Goal: Transaction & Acquisition: Purchase product/service

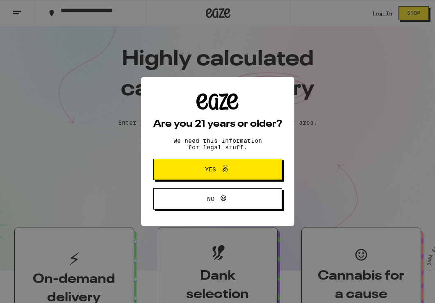
click at [43, 63] on icon at bounding box center [225, 169] width 10 height 10
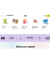
scroll to position [656, 0]
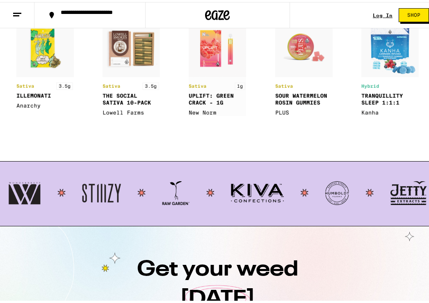
click at [43, 55] on img at bounding box center [217, 66] width 57 height 96
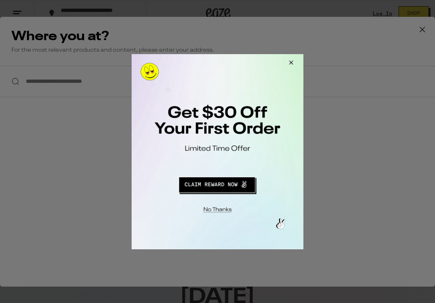
click at [43, 60] on button "Close Modal" at bounding box center [290, 64] width 22 height 20
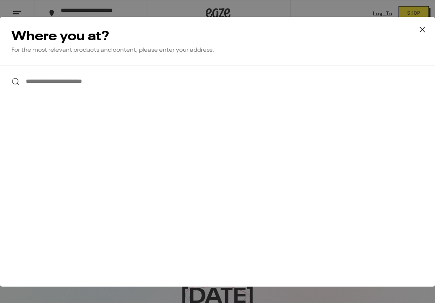
click at [43, 28] on icon at bounding box center [422, 29] width 12 height 12
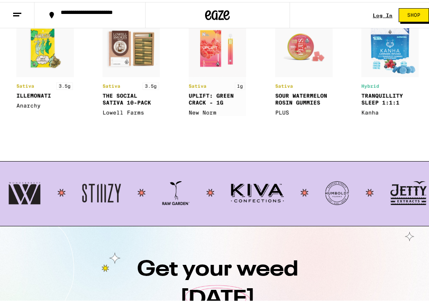
click at [43, 63] on img at bounding box center [217, 66] width 57 height 96
